Goal: Information Seeking & Learning: Learn about a topic

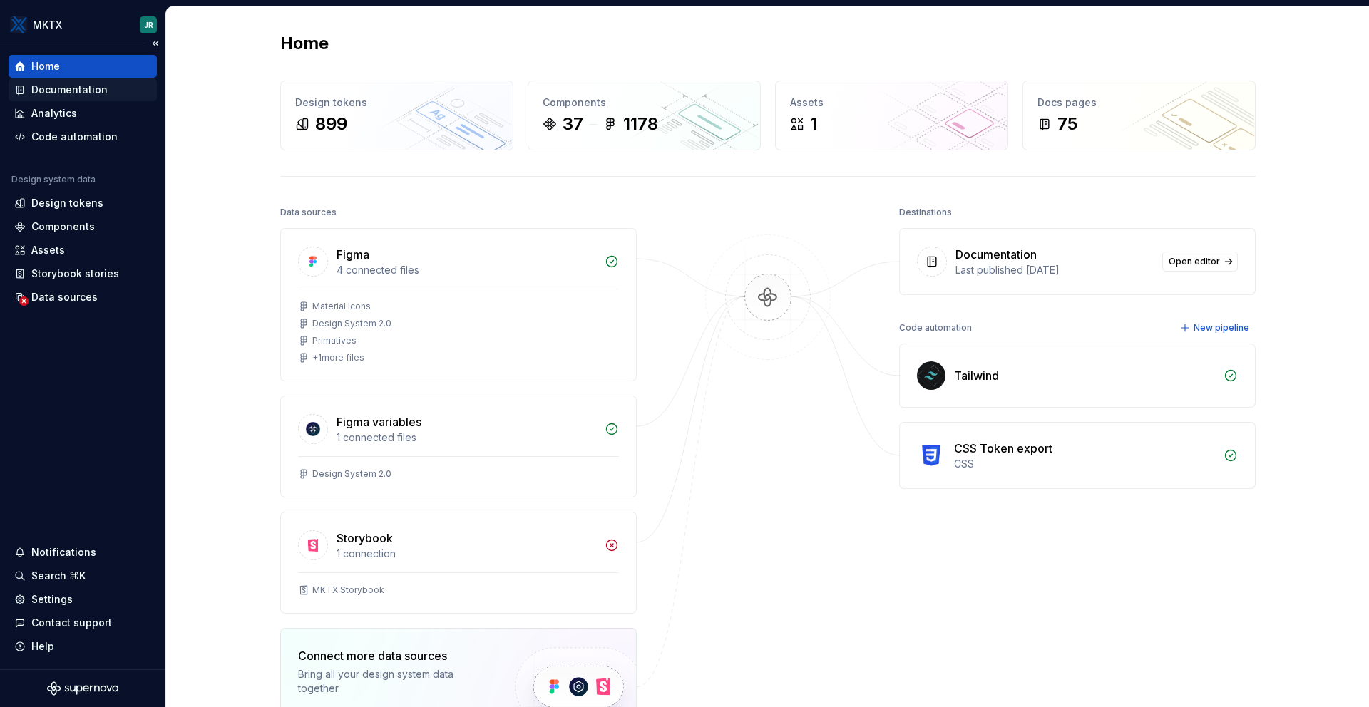
click at [83, 91] on div "Documentation" at bounding box center [69, 90] width 76 height 14
click at [76, 81] on div "Documentation" at bounding box center [83, 89] width 148 height 23
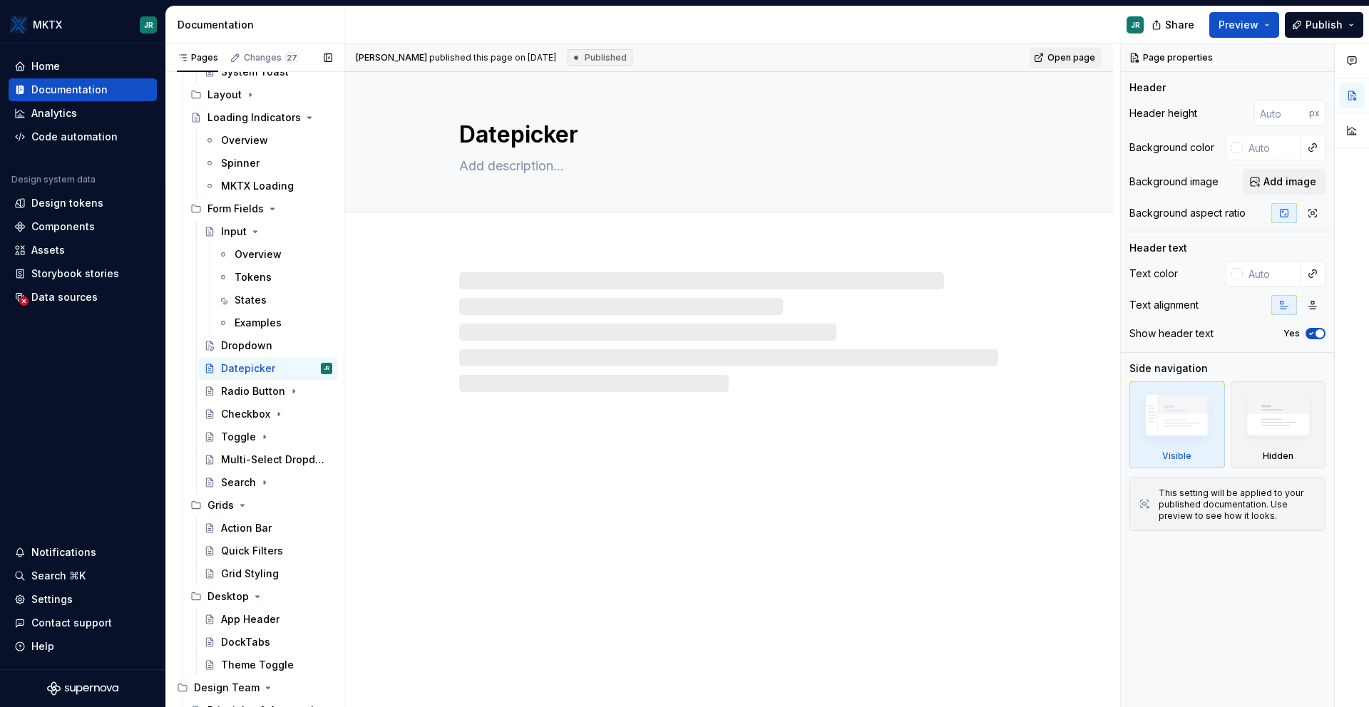
scroll to position [550, 0]
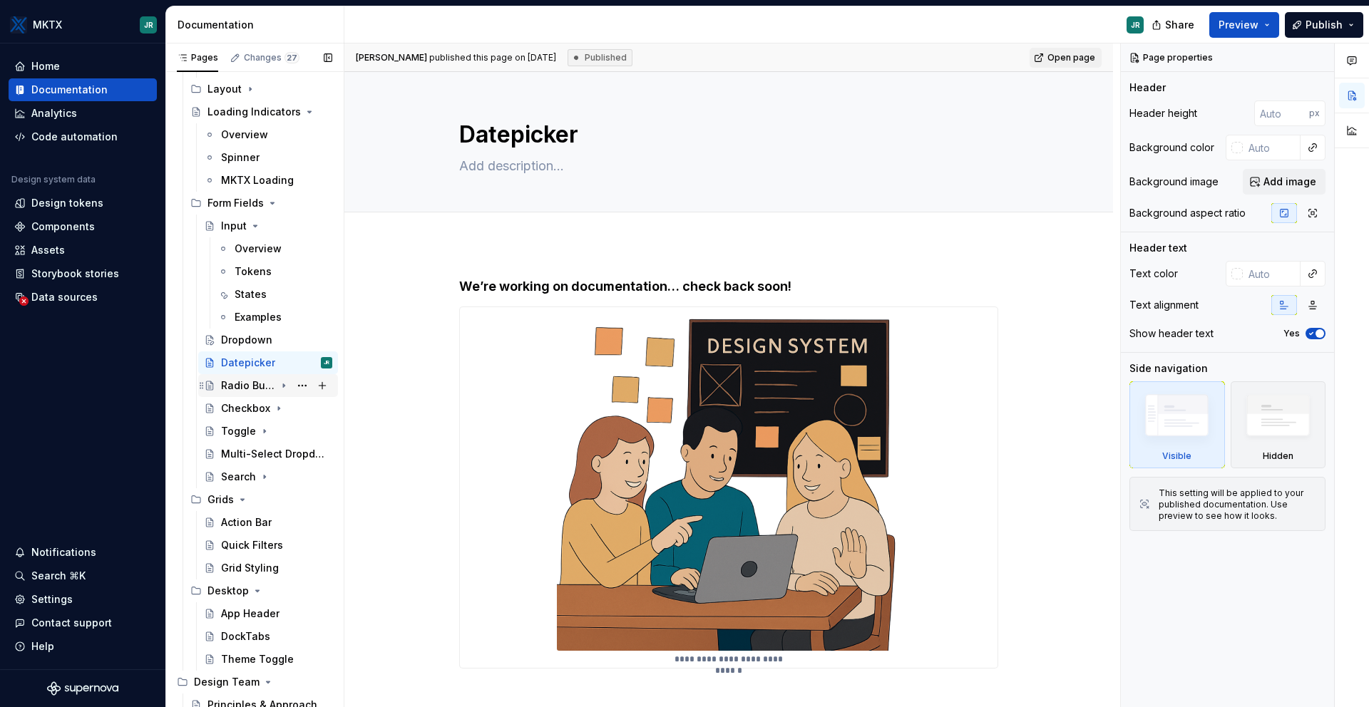
click at [260, 384] on div "Radio Button" at bounding box center [248, 386] width 54 height 14
click at [261, 424] on div "Tokens" at bounding box center [253, 431] width 37 height 14
click at [255, 414] on div "Overview" at bounding box center [258, 408] width 47 height 14
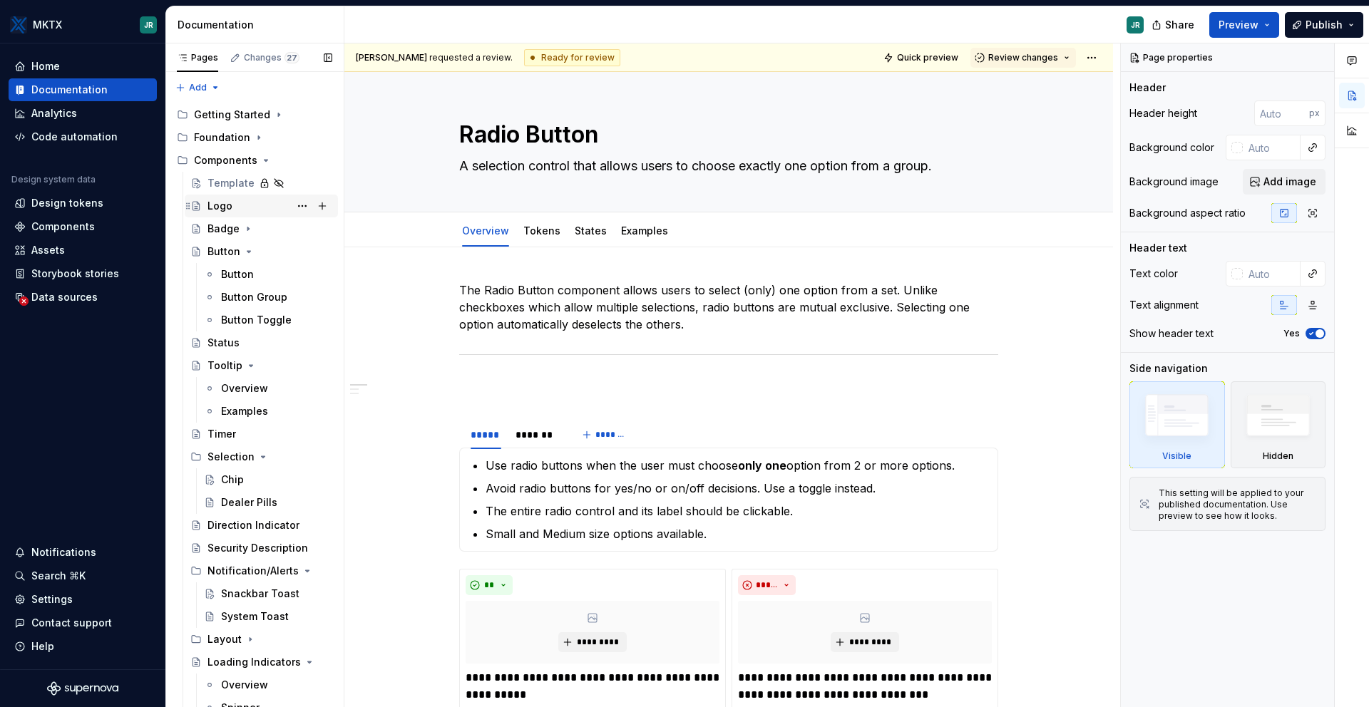
click at [237, 208] on div "Logo" at bounding box center [269, 206] width 125 height 20
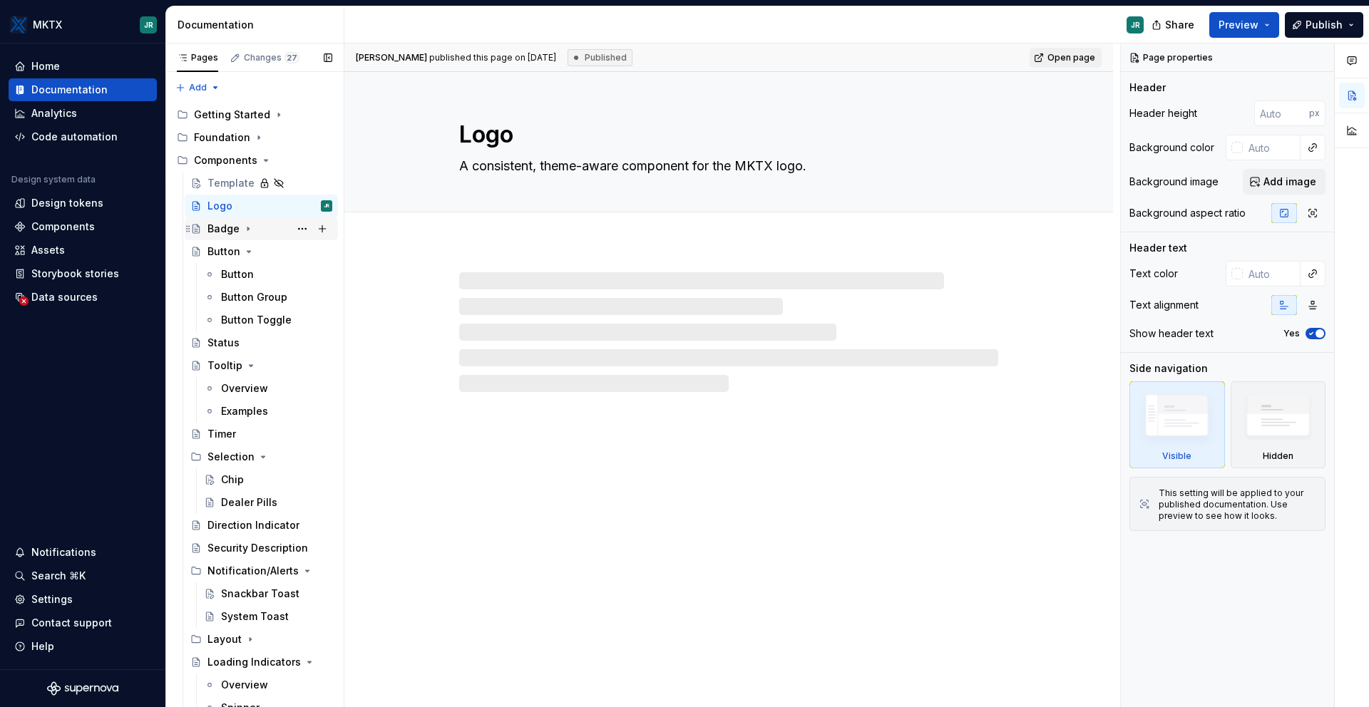
click at [230, 228] on div "Badge" at bounding box center [223, 229] width 32 height 14
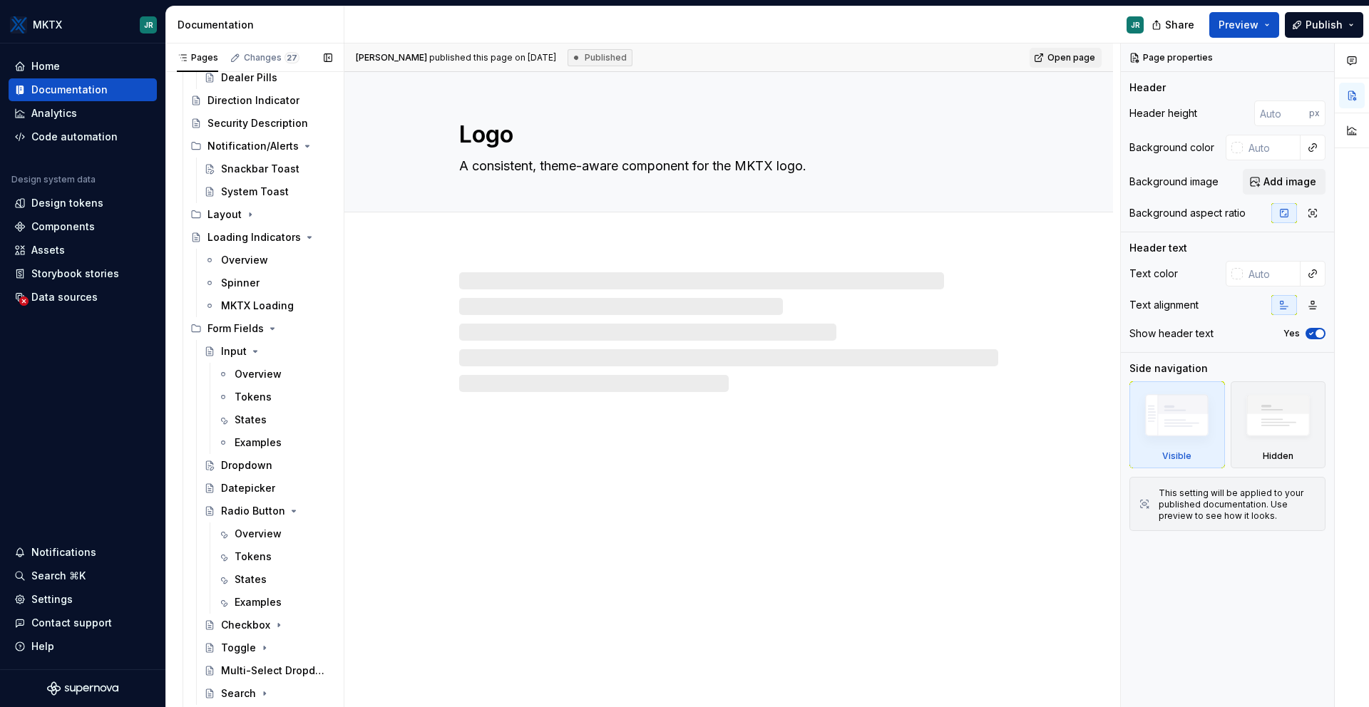
scroll to position [853, 0]
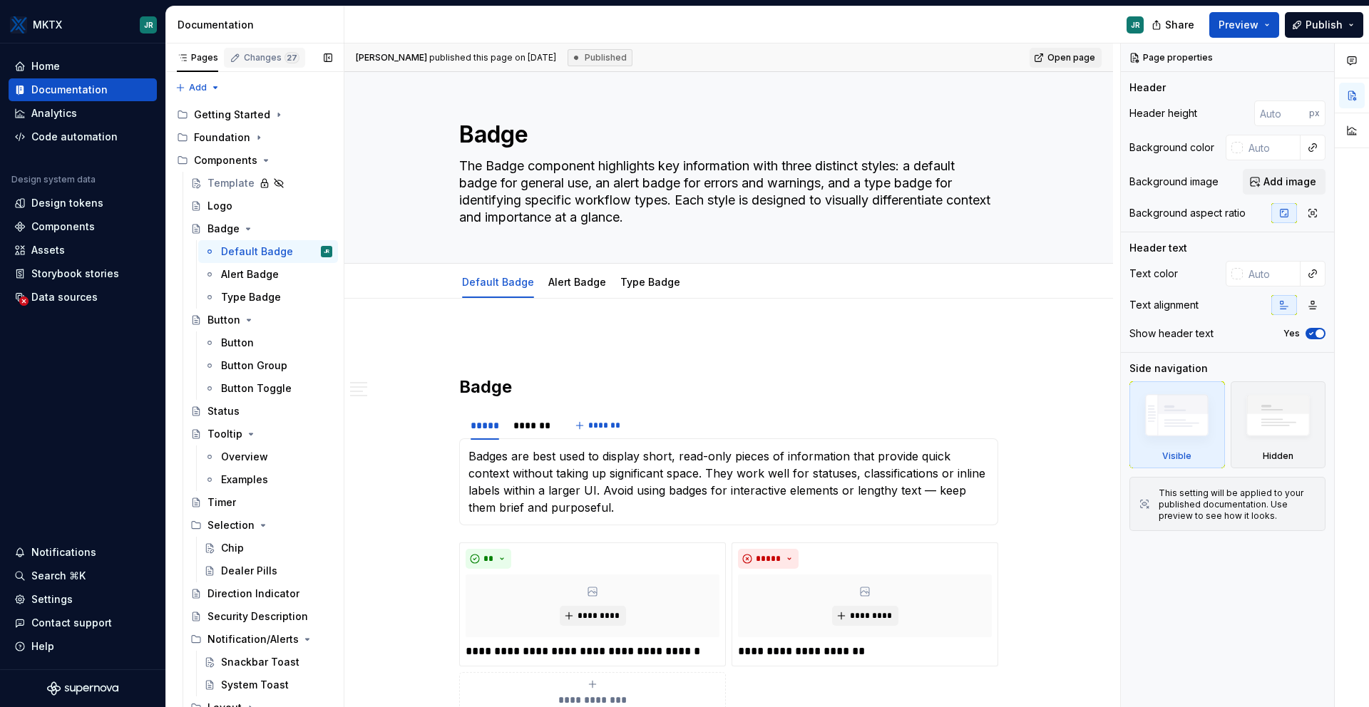
click at [261, 59] on div "Changes 27" at bounding box center [272, 57] width 56 height 11
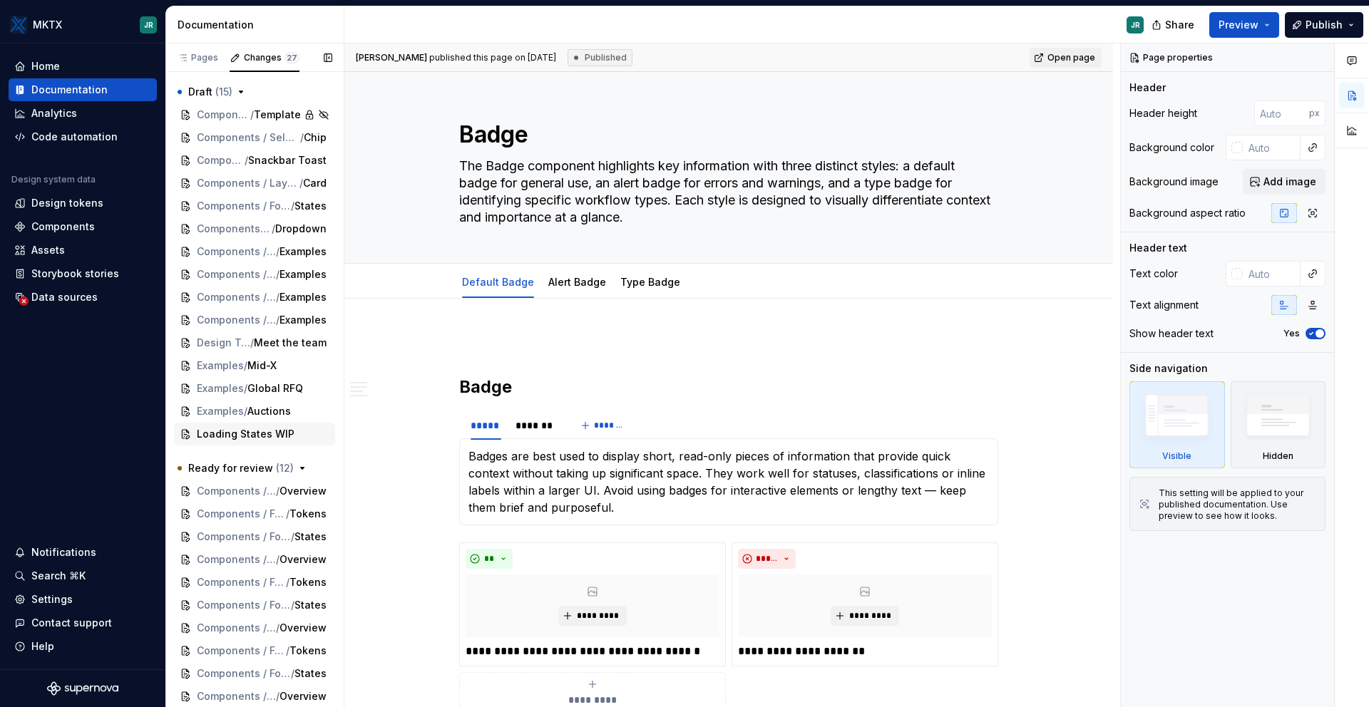
click at [235, 437] on span "Loading States WIP" at bounding box center [246, 434] width 98 height 14
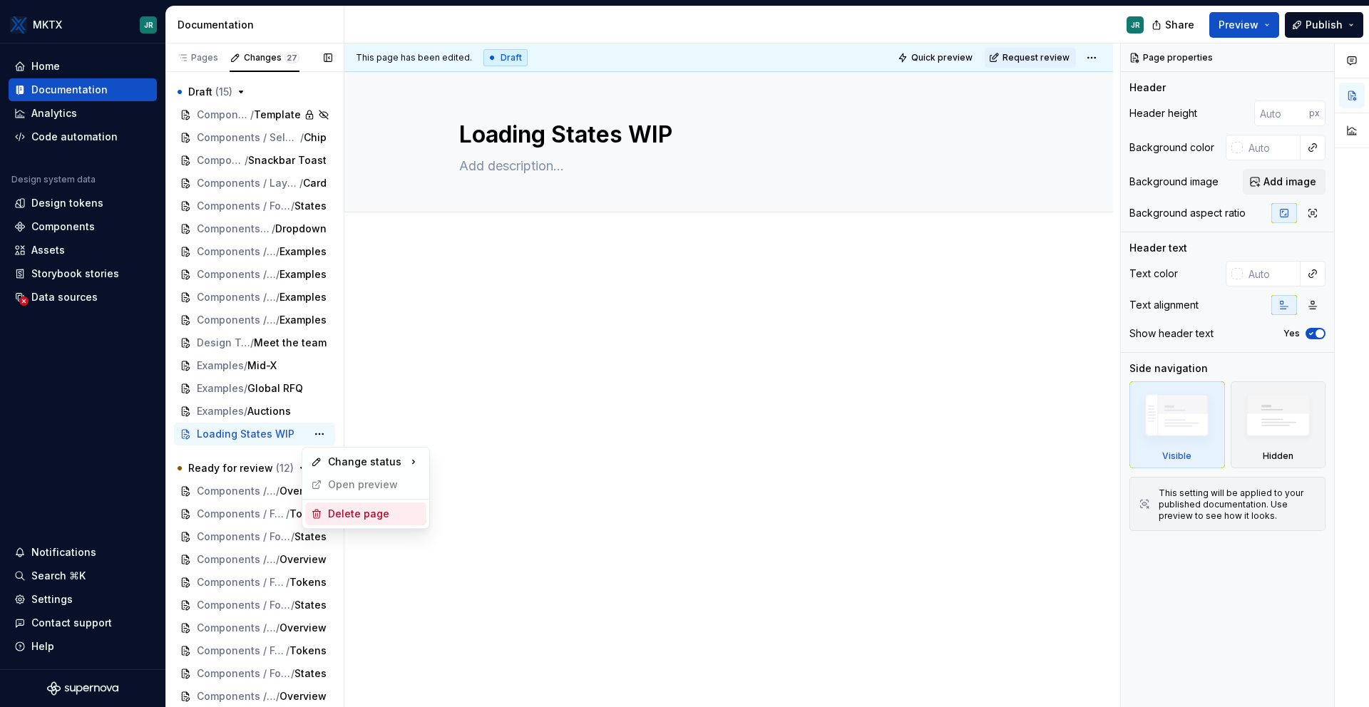
click at [363, 520] on div "Delete page" at bounding box center [374, 514] width 93 height 14
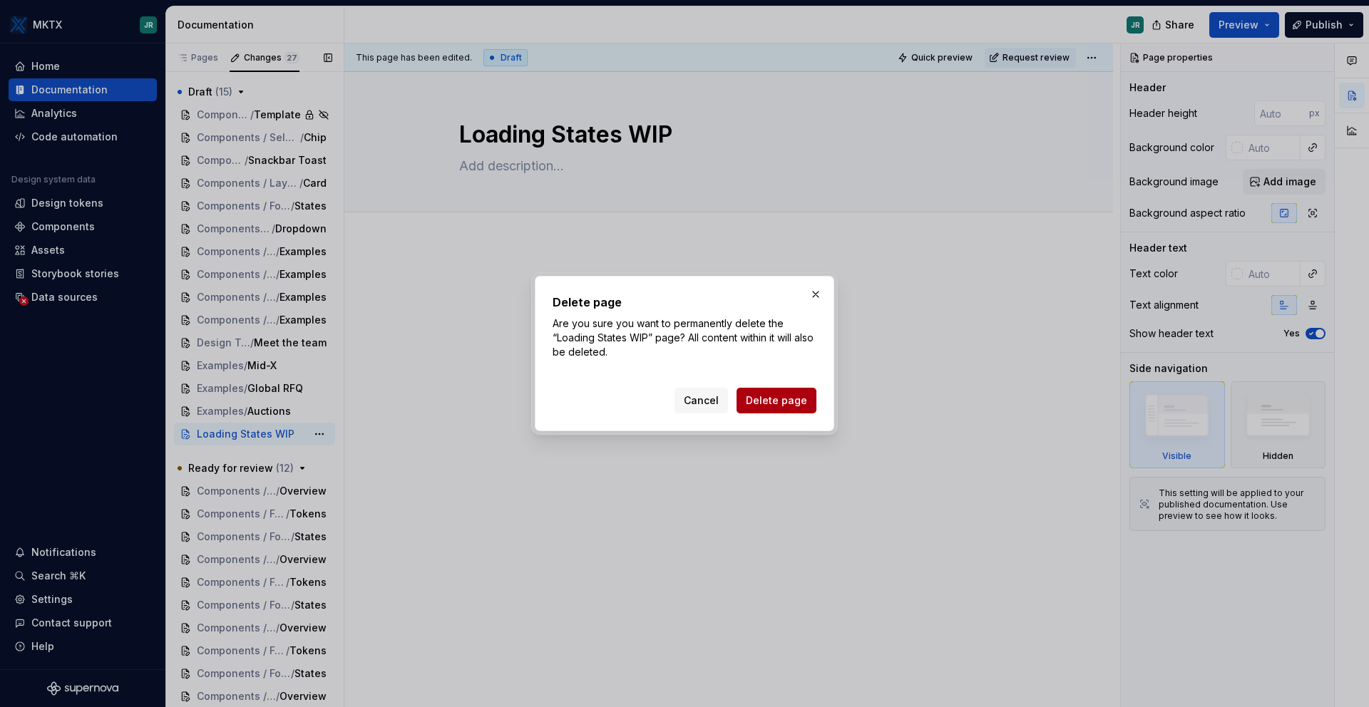
click at [794, 399] on span "Delete page" at bounding box center [776, 401] width 61 height 14
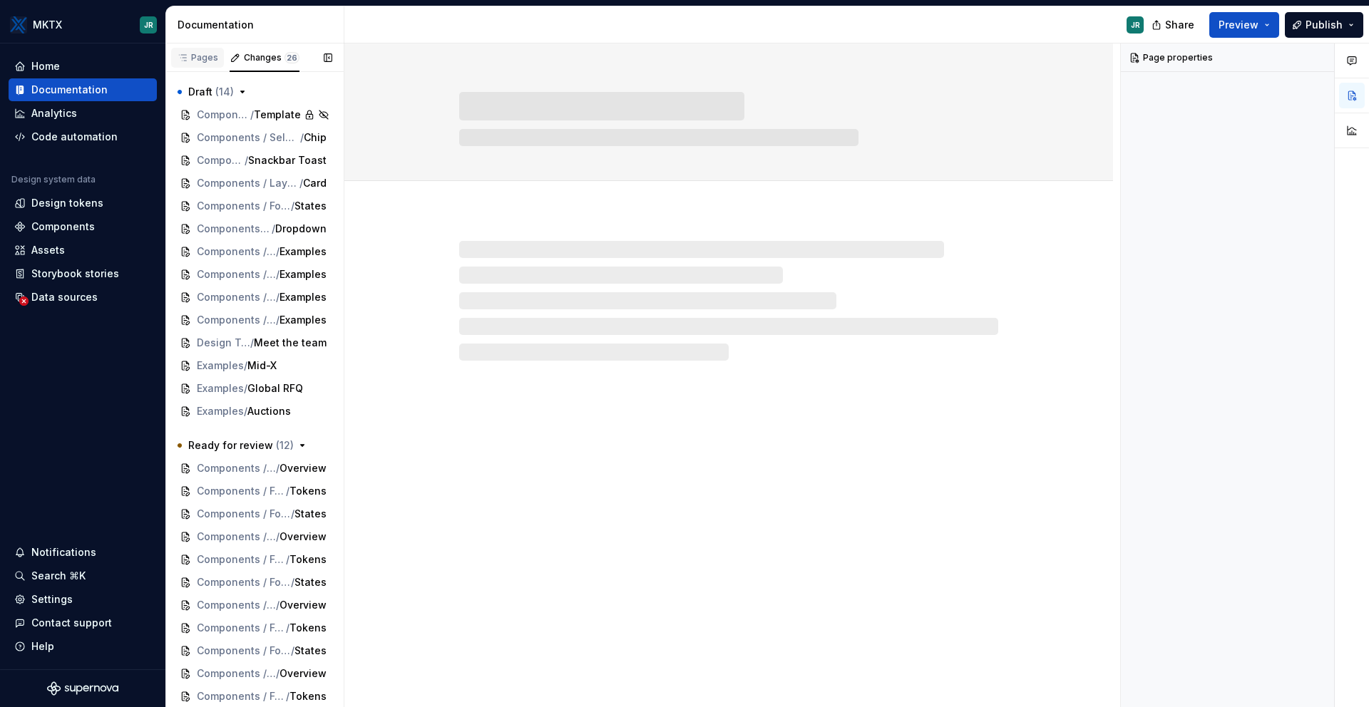
click at [199, 62] on div "Pages" at bounding box center [197, 57] width 41 height 11
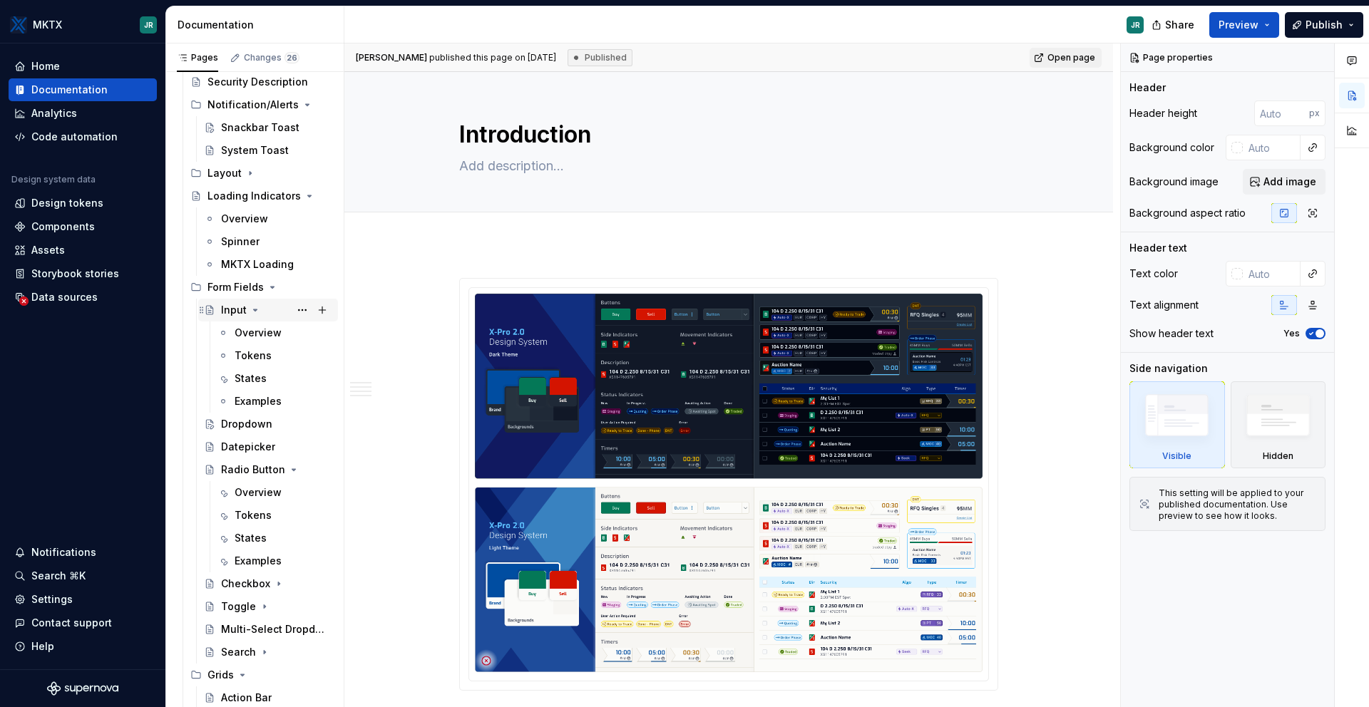
scroll to position [739, 0]
click at [273, 288] on icon "Page tree" at bounding box center [273, 288] width 4 height 1
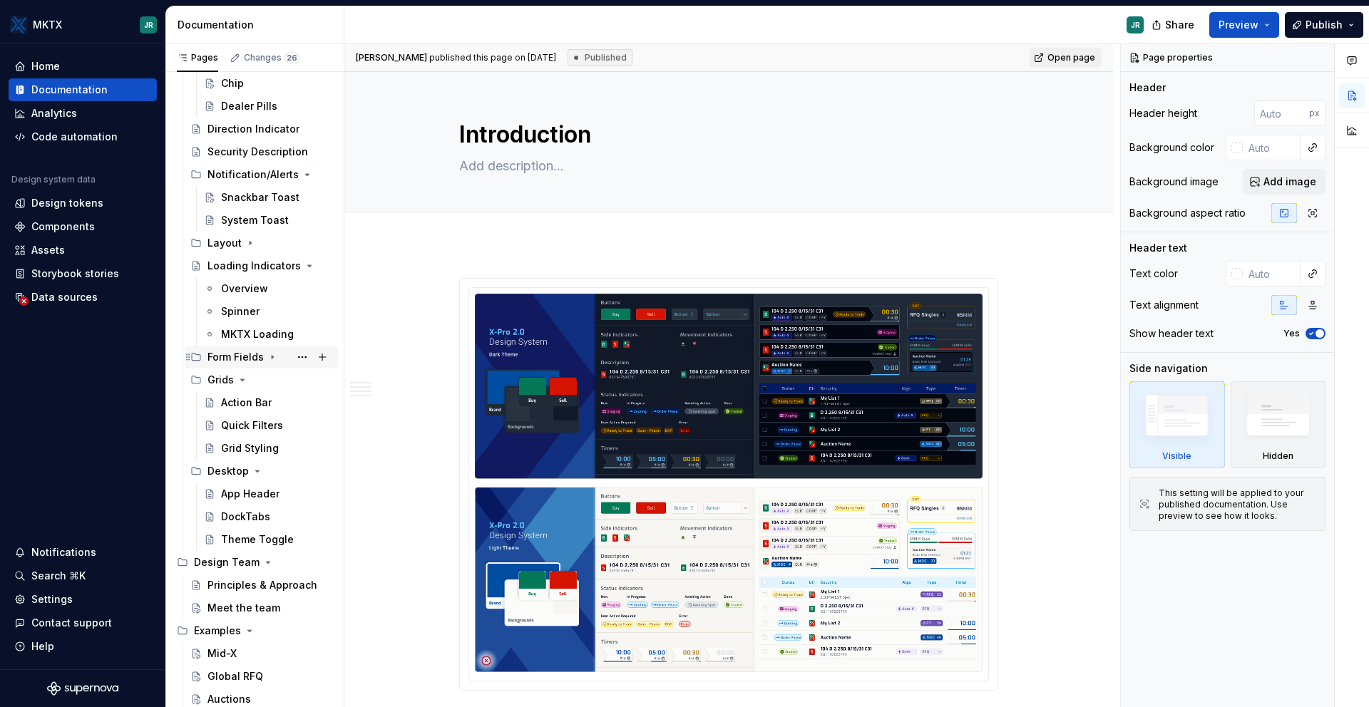
scroll to position [670, 0]
click at [272, 354] on icon "Page tree" at bounding box center [272, 357] width 11 height 11
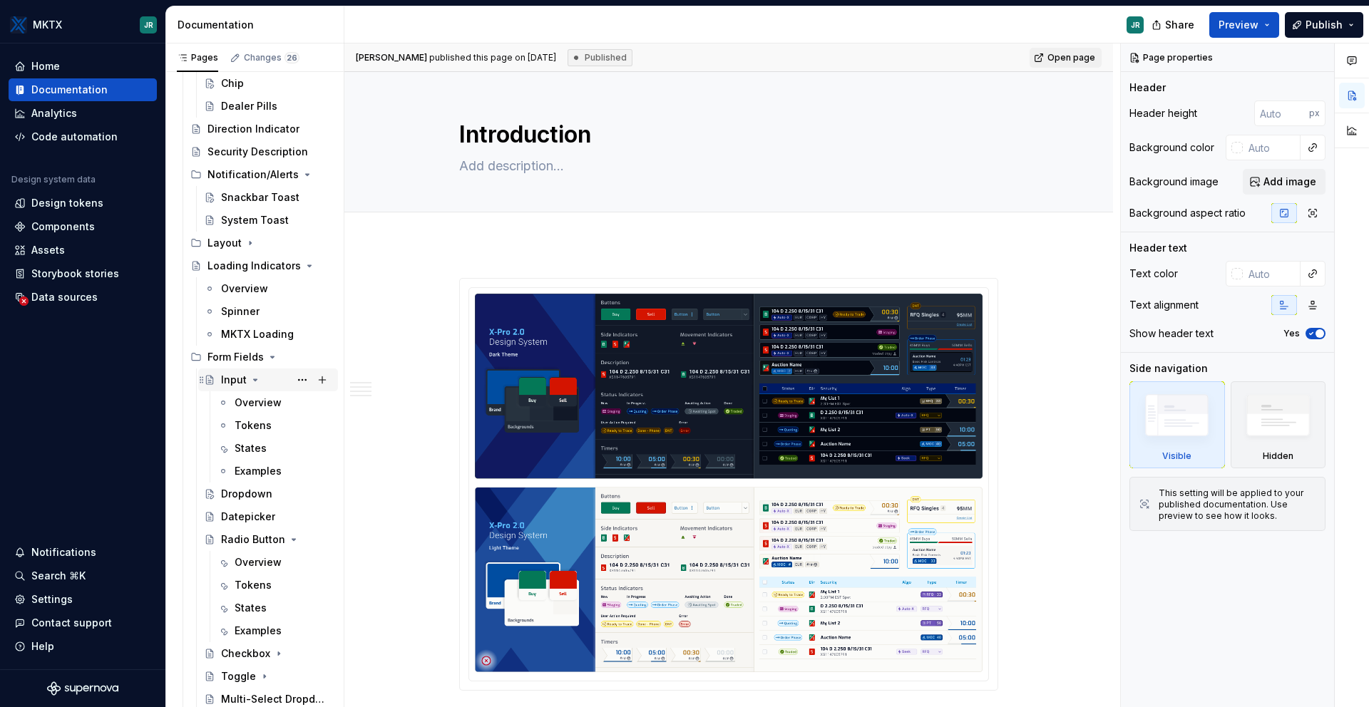
click at [236, 382] on div "Input" at bounding box center [234, 380] width 26 height 14
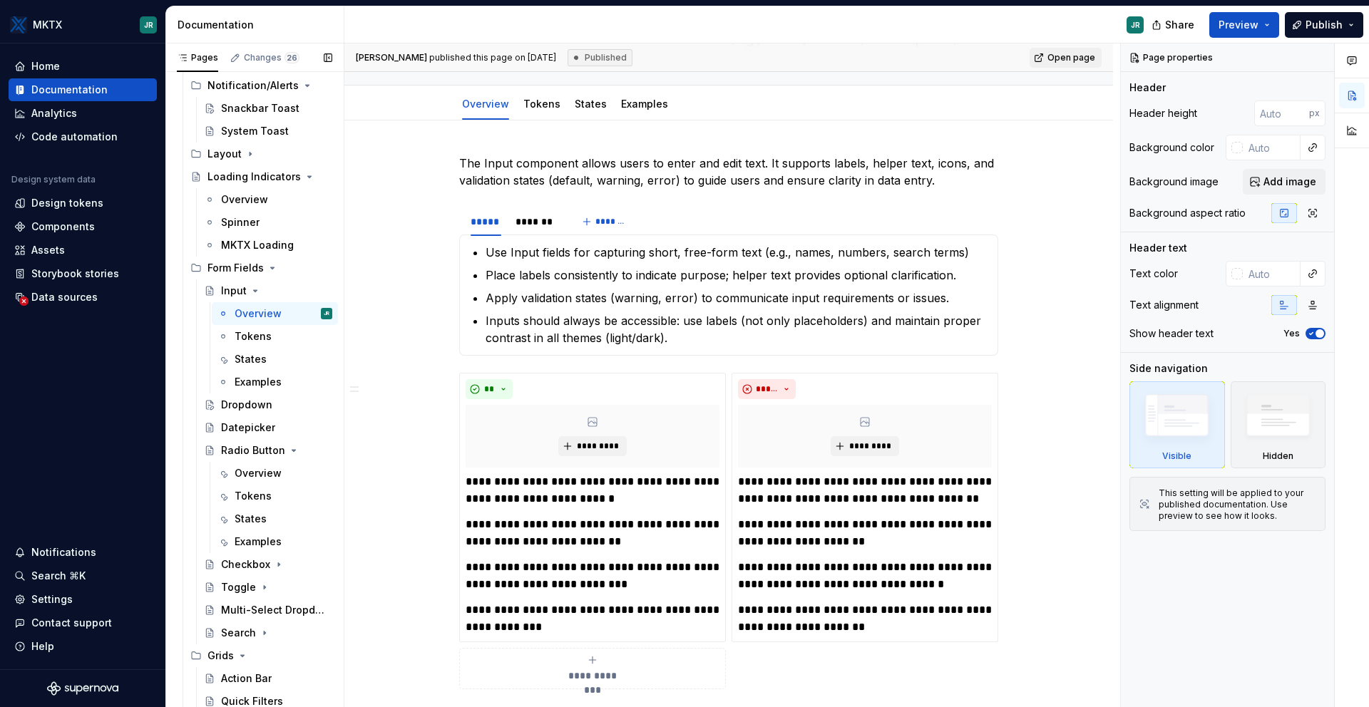
scroll to position [752, 0]
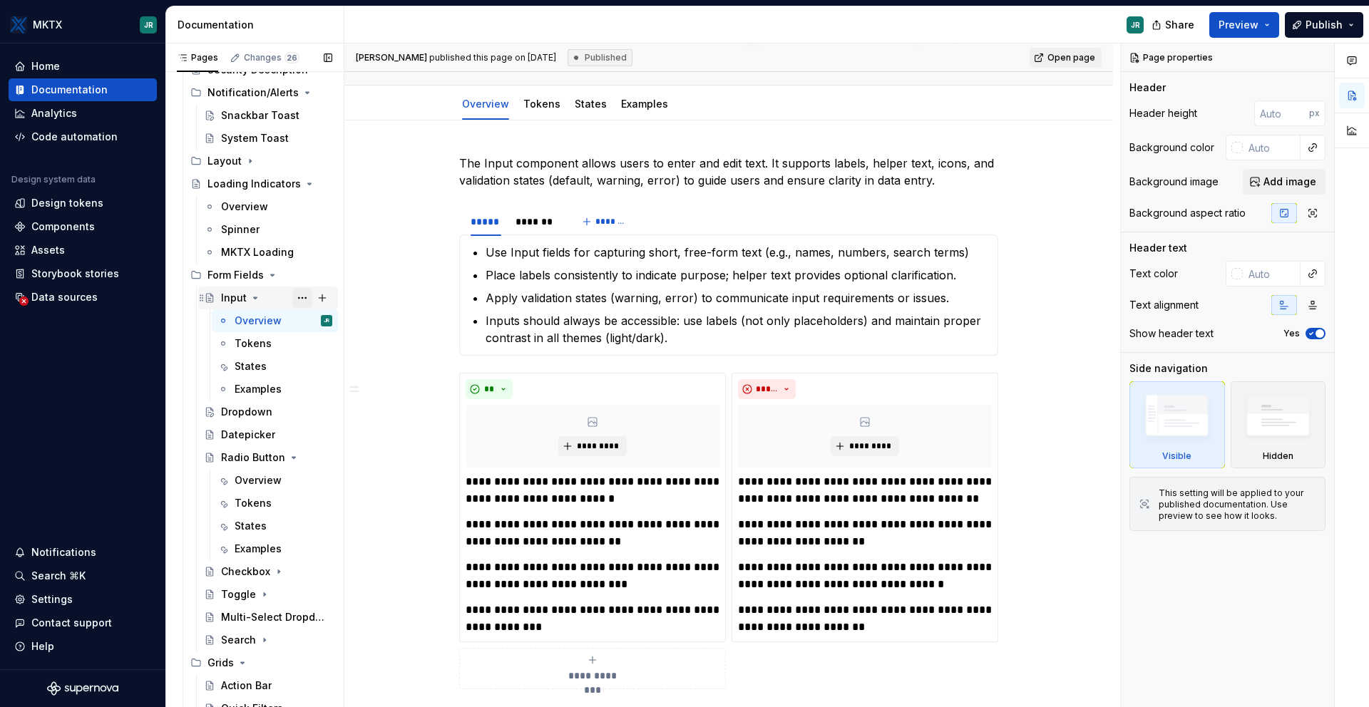
click at [292, 295] on button "Page tree" at bounding box center [302, 298] width 20 height 20
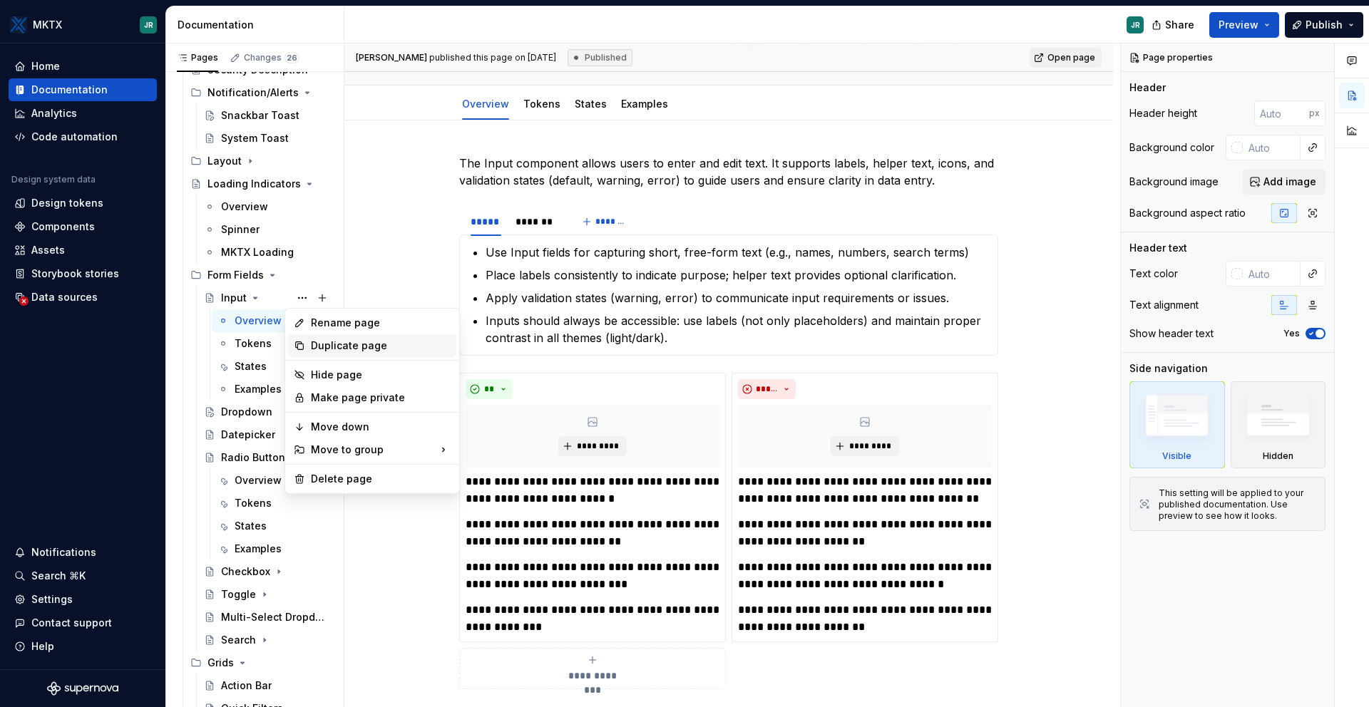
click at [371, 345] on div "Duplicate page" at bounding box center [381, 346] width 140 height 14
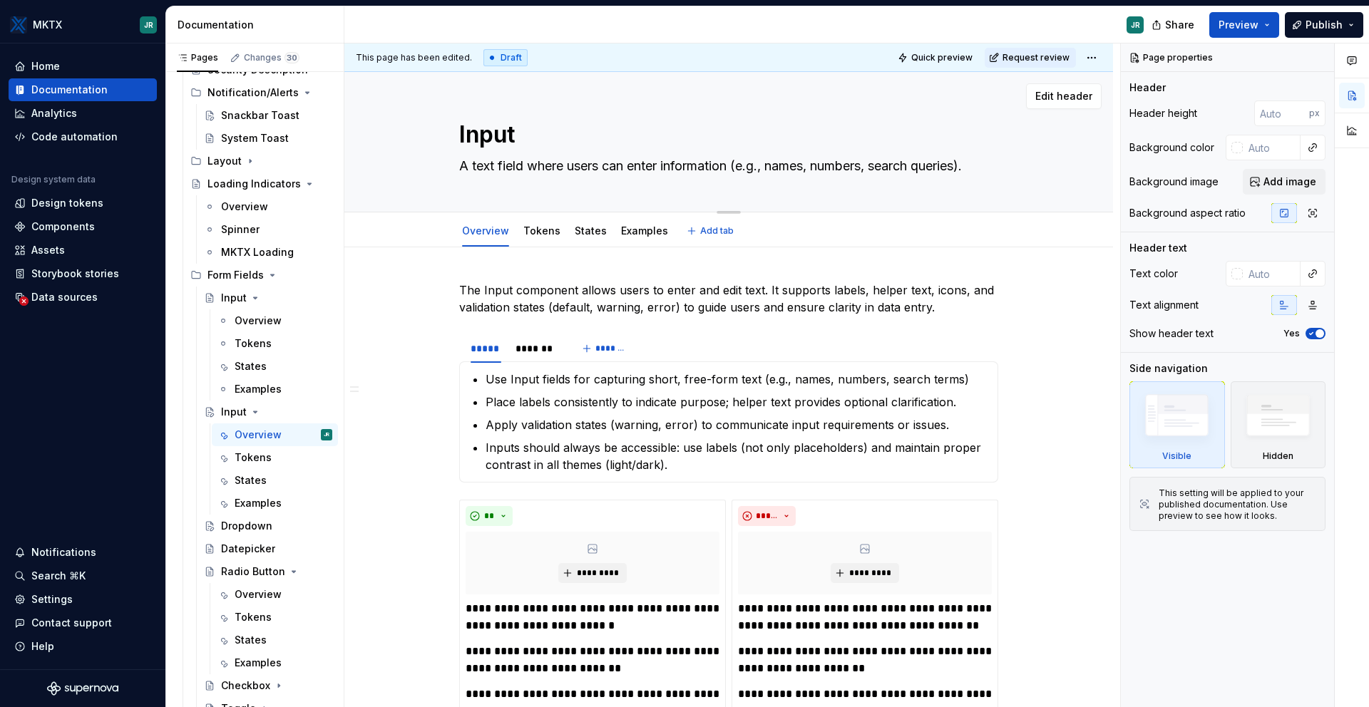
click at [490, 135] on textarea "Input" at bounding box center [725, 135] width 539 height 34
drag, startPoint x: 515, startPoint y: 135, endPoint x: 428, endPoint y: 130, distance: 87.8
click at [431, 132] on div "Input A text field where users can enter information (e.g., names, numbers, sea…" at bounding box center [728, 142] width 655 height 140
type textarea "*"
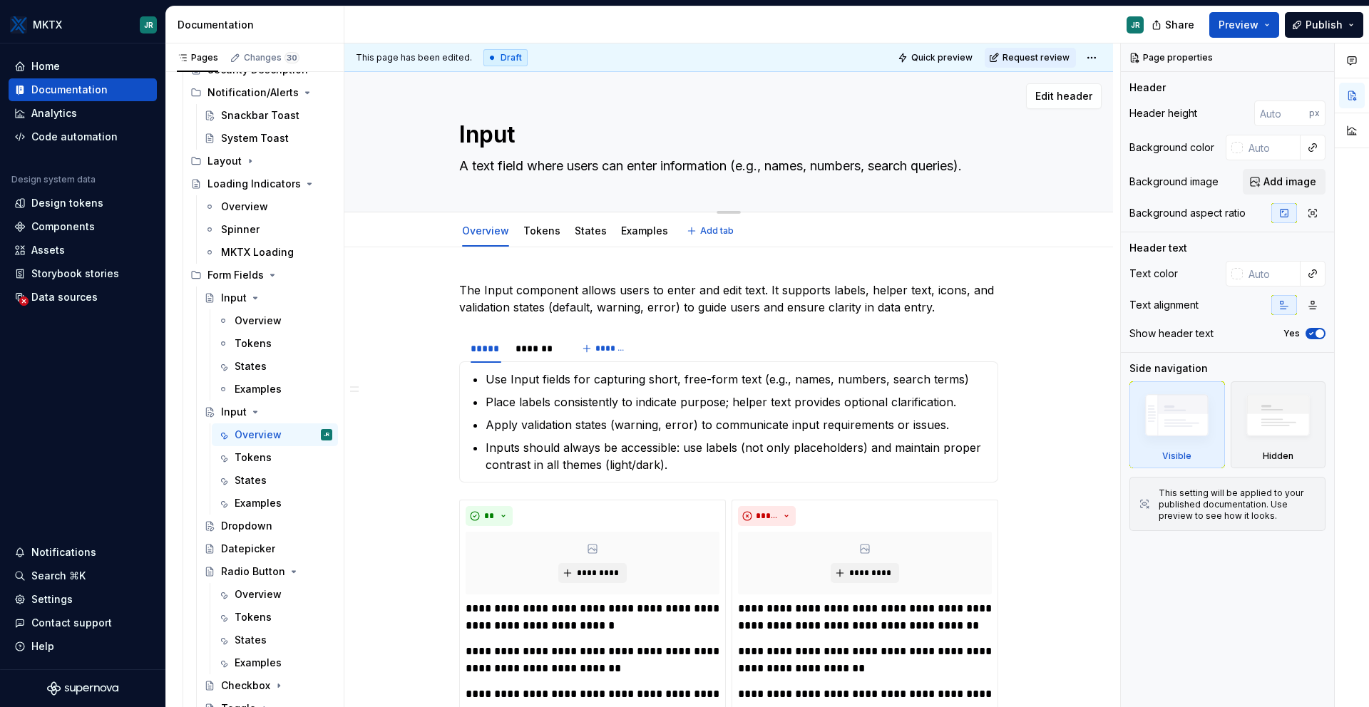
type textarea "L"
type textarea "*"
type textarea "Lo"
type textarea "*"
type textarea "Loa"
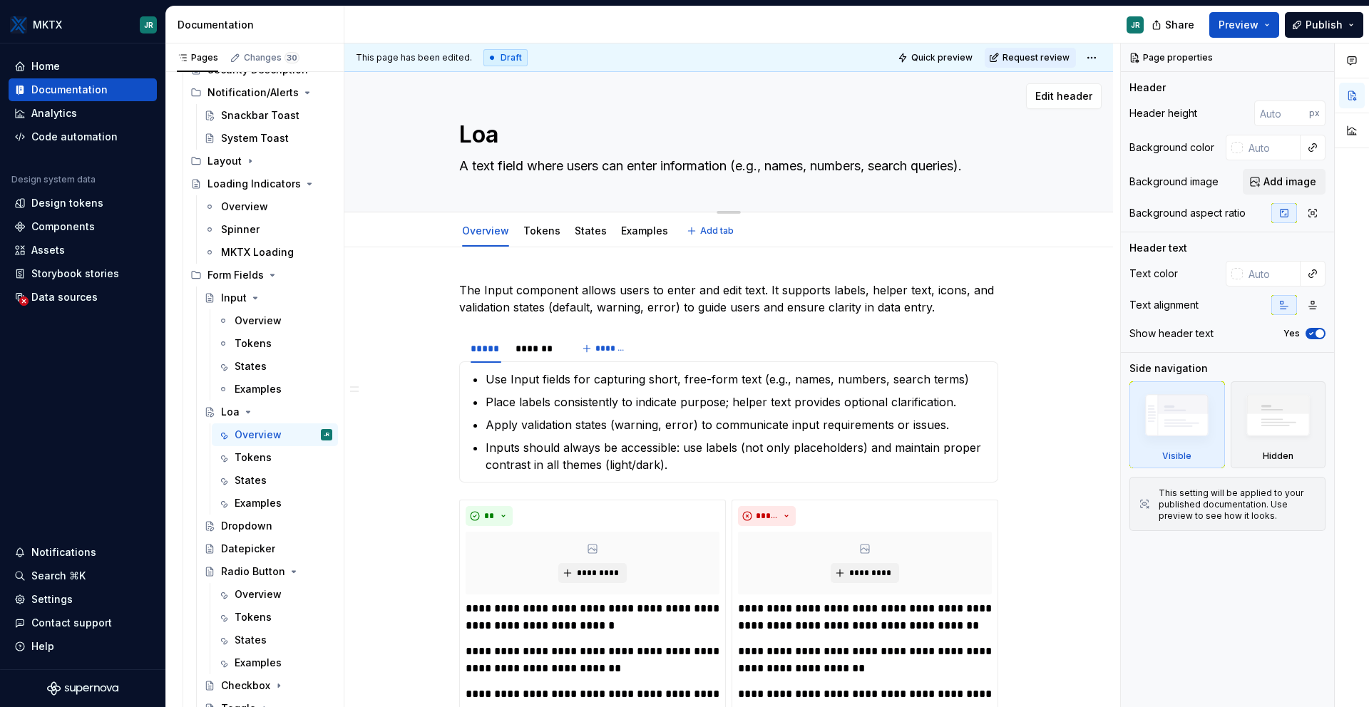
type textarea "*"
type textarea "Load"
type textarea "*"
type textarea "Loadi"
type textarea "*"
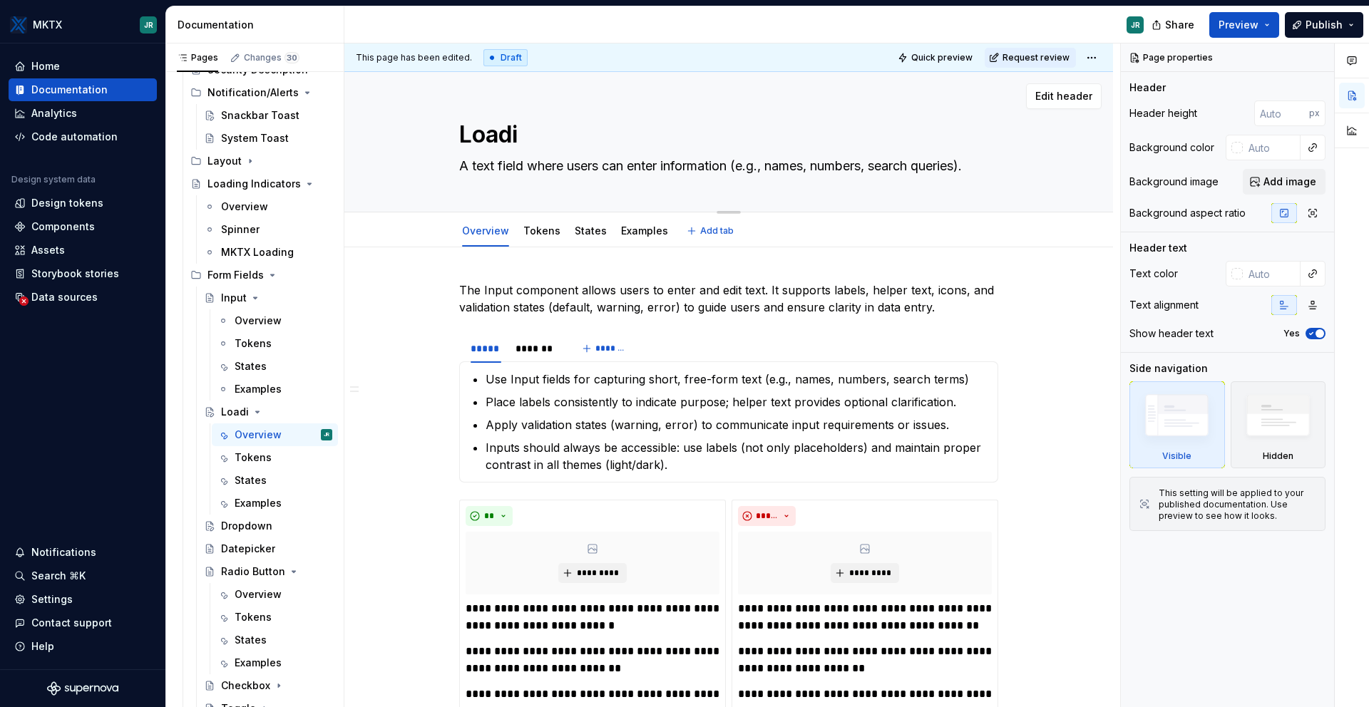
type textarea "Loadin"
type textarea "*"
type textarea "Loading"
type textarea "*"
type textarea "Loading"
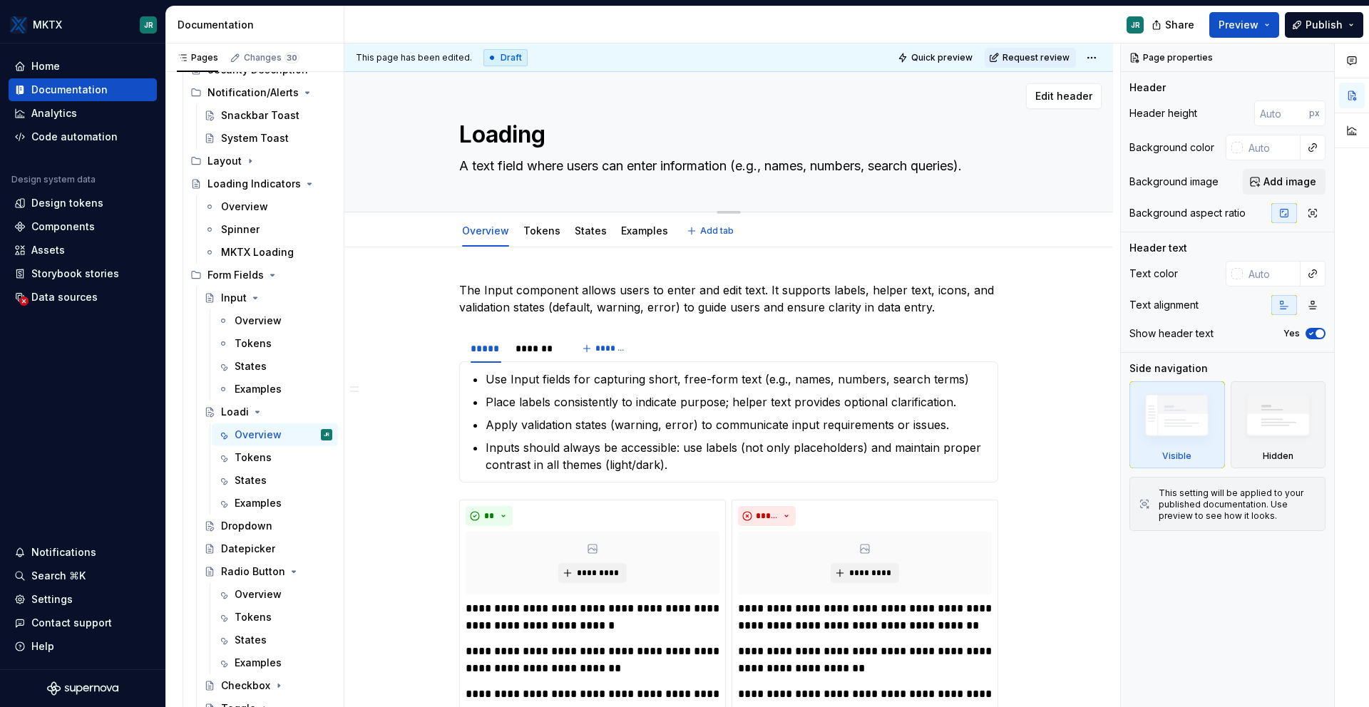
type textarea "*"
type textarea "Loading S"
type textarea "*"
type textarea "Loading St"
type textarea "*"
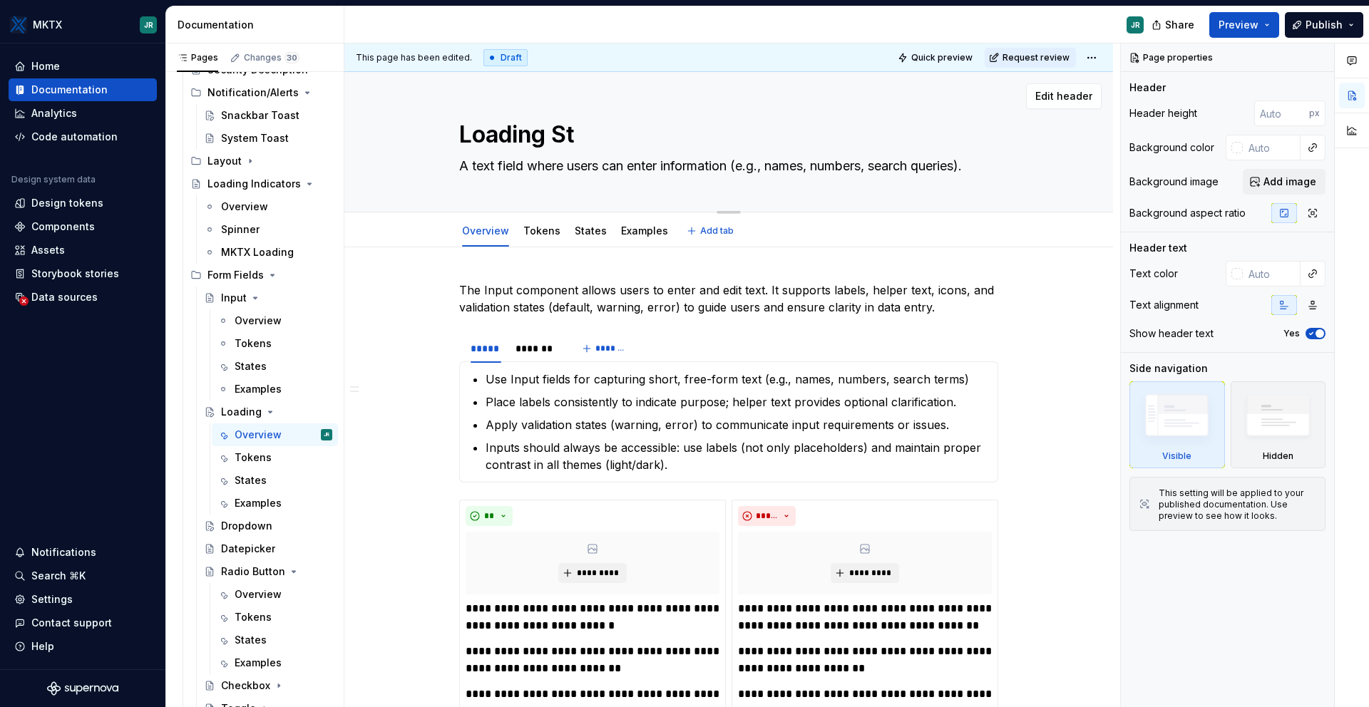
type textarea "Loading Sta"
type textarea "*"
type textarea "Loading Stat"
type textarea "*"
type textarea "Loading State"
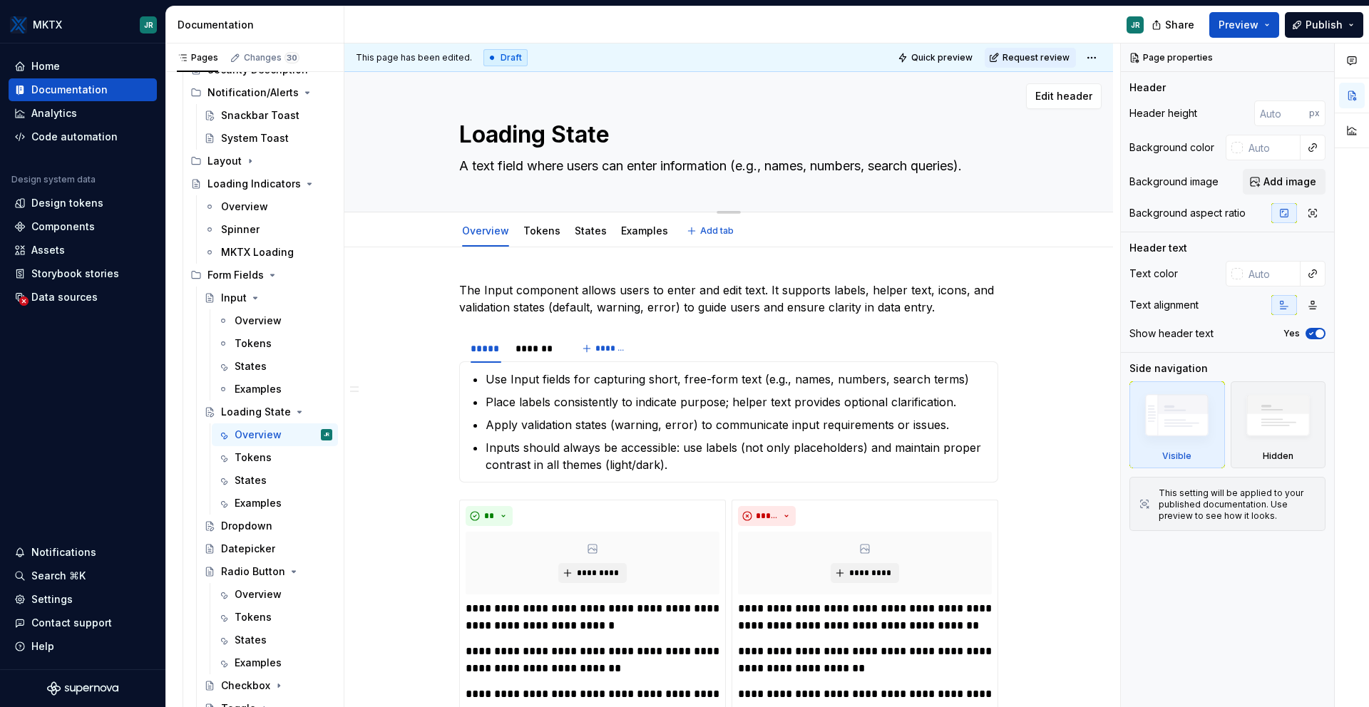
type textarea "*"
type textarea "Loading State [US_STATE]"
type textarea "*"
type textarea "Loading State WIP"
type textarea "*"
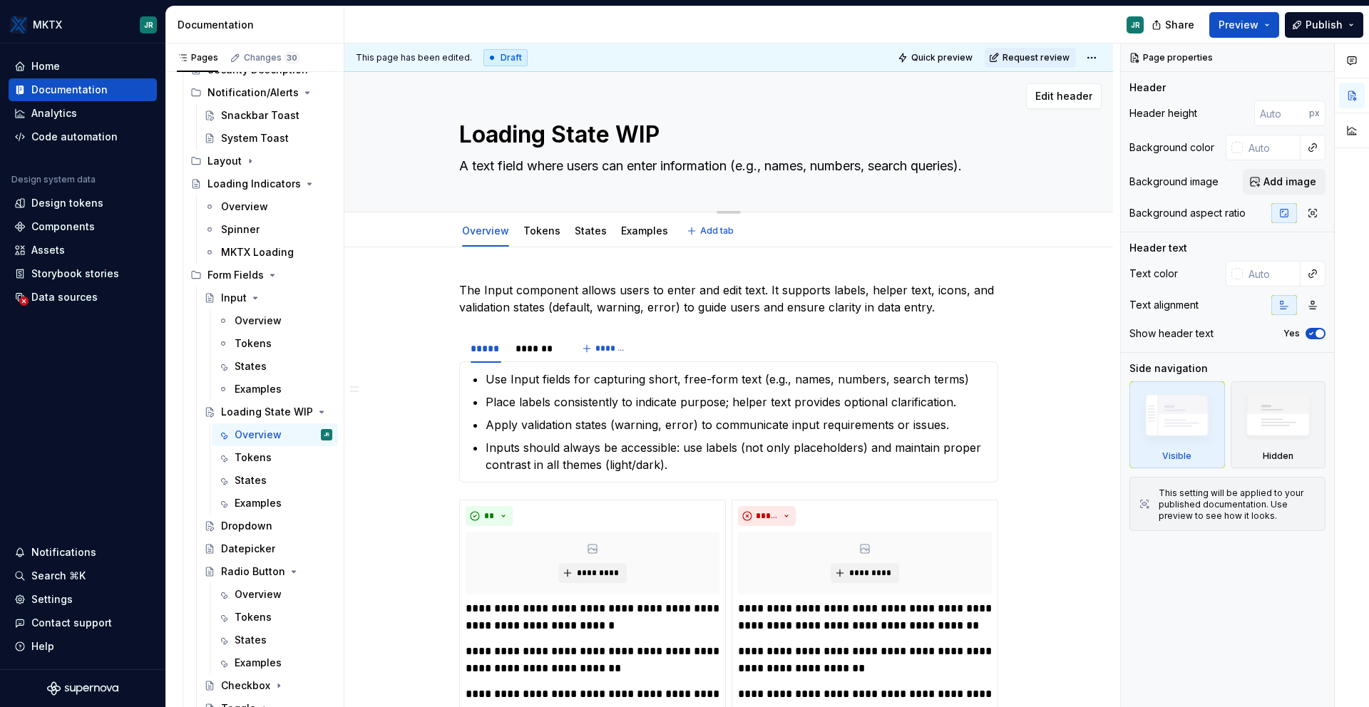
type textarea "Loading State WIP"
type textarea "*"
type textarea "Loading State WIP"
click at [364, 378] on button "Component" at bounding box center [415, 382] width 135 height 14
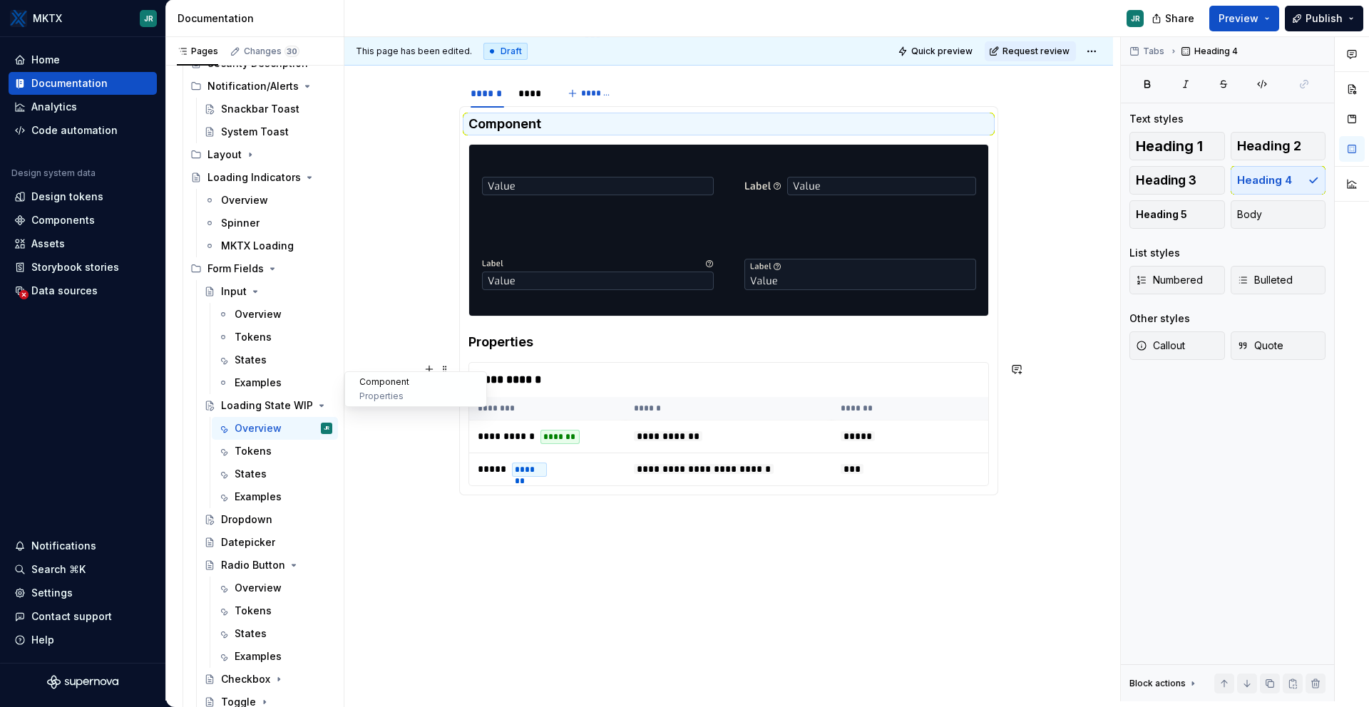
scroll to position [783, 0]
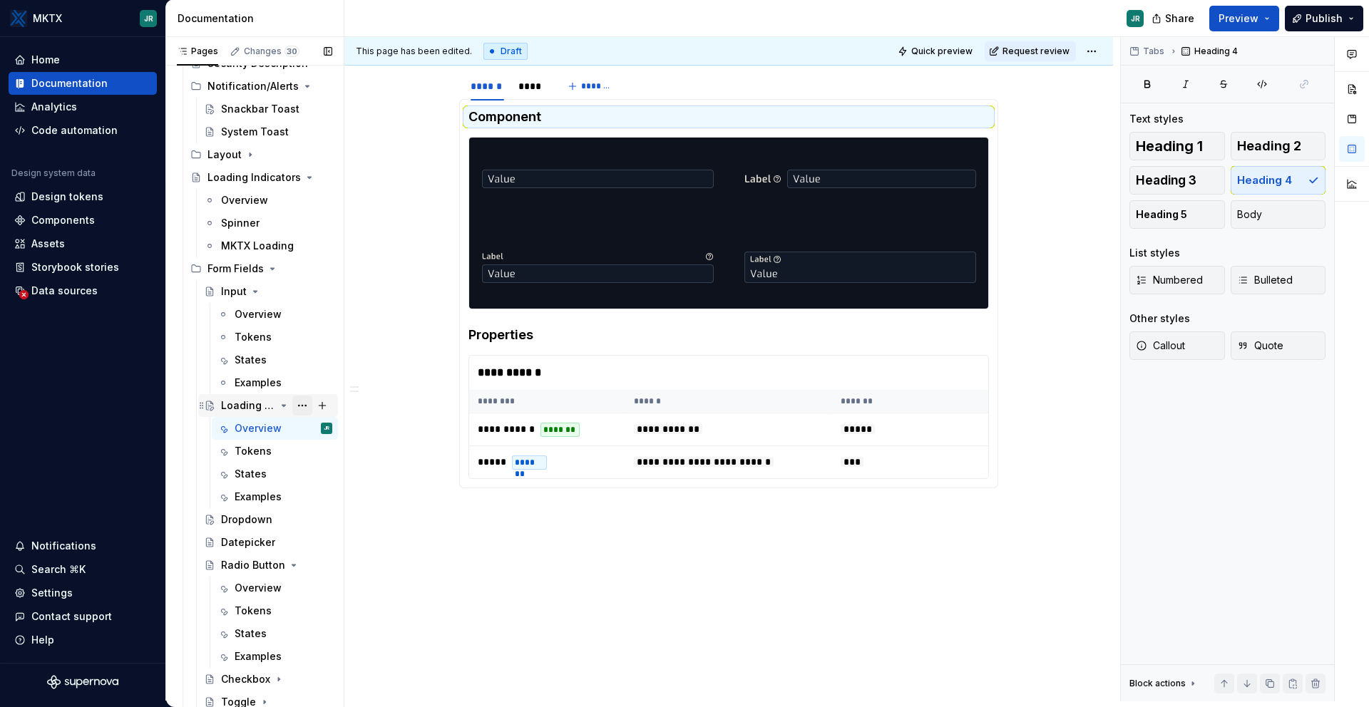
click at [294, 407] on button "Page tree" at bounding box center [302, 406] width 20 height 20
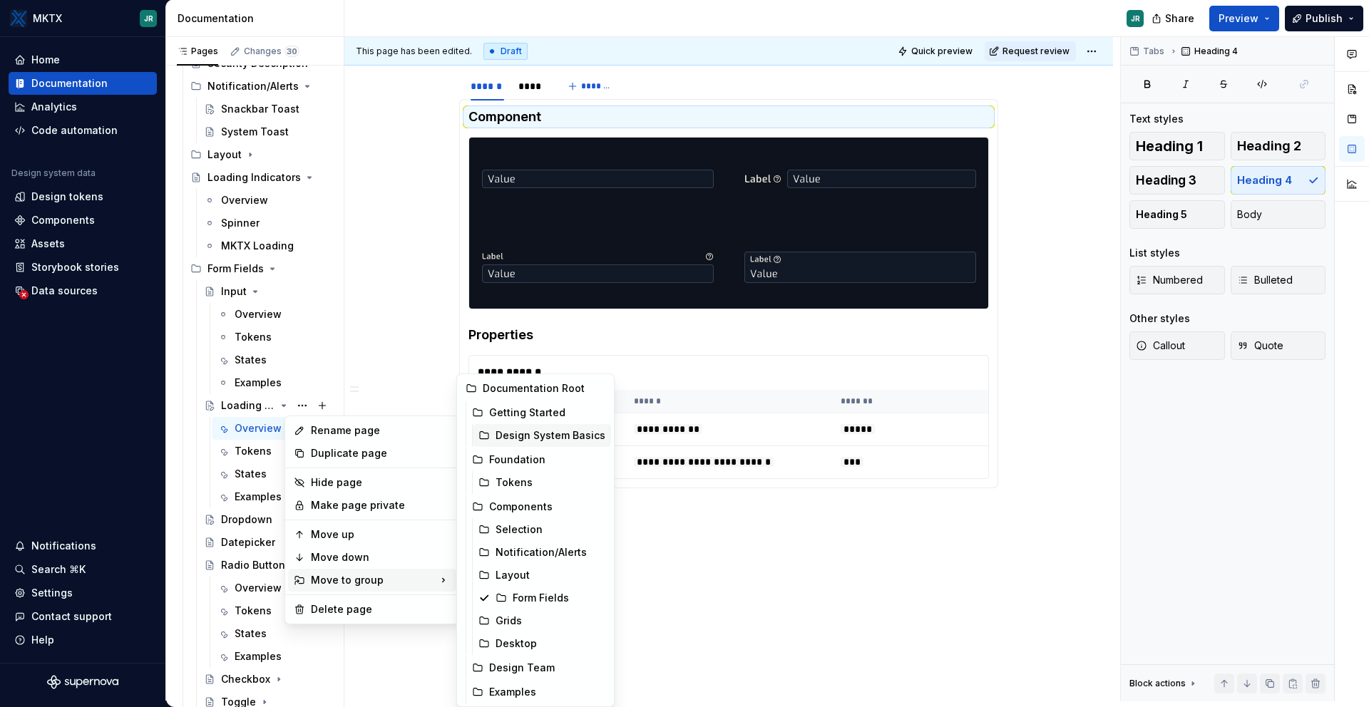
click at [547, 431] on div "Design System Basics" at bounding box center [551, 436] width 110 height 14
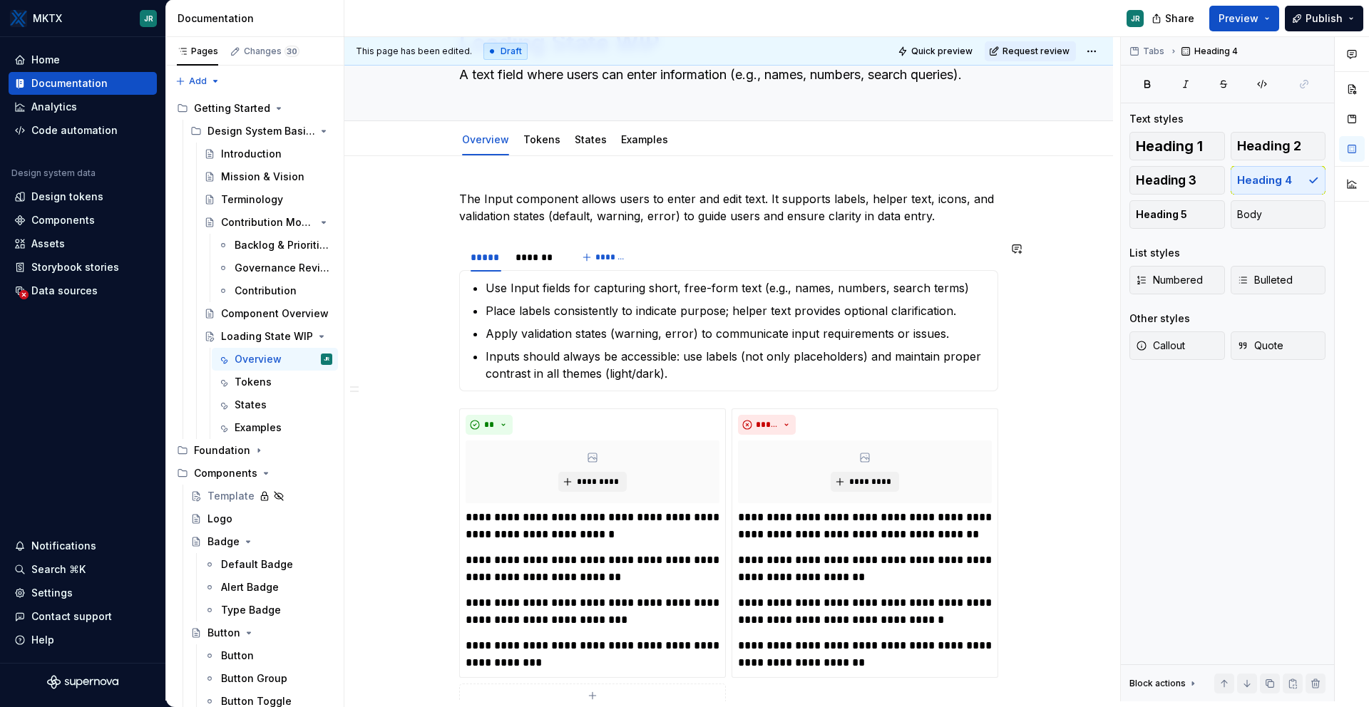
scroll to position [0, 0]
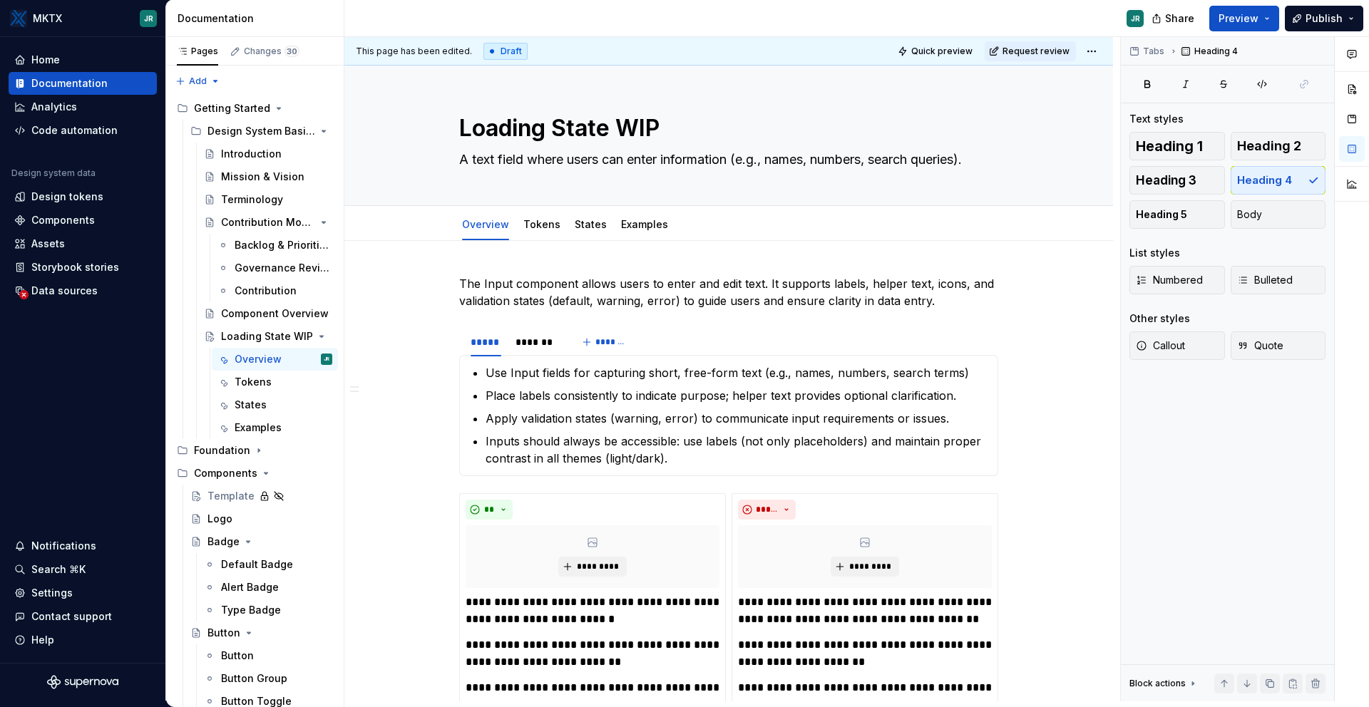
type textarea "*"
